Goal: Task Accomplishment & Management: Use online tool/utility

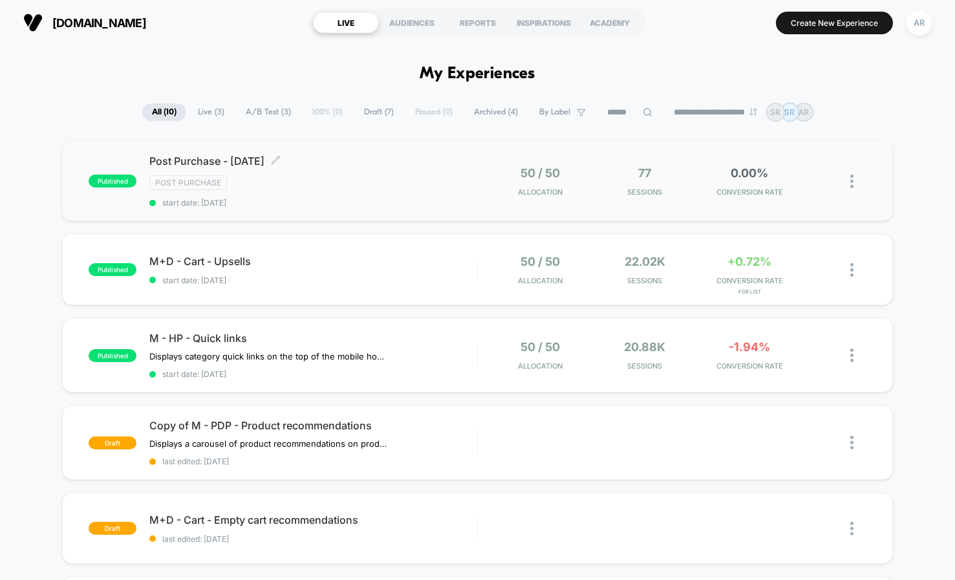
click at [386, 173] on div "Post Purchase - [DATE] Click to edit experience details Click to edit experienc…" at bounding box center [313, 180] width 328 height 53
